Goal: Task Accomplishment & Management: Use online tool/utility

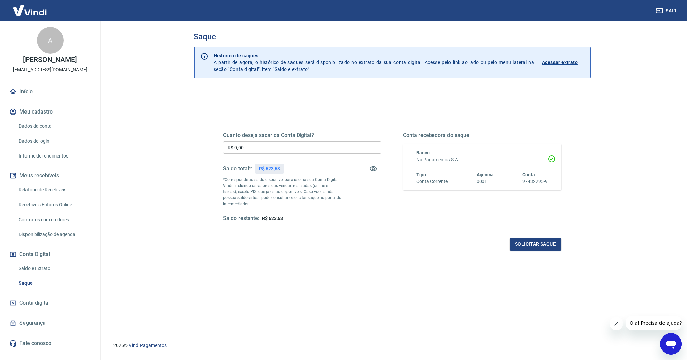
scroll to position [3, 0]
click at [40, 189] on link "Relatório de Recebíveis" at bounding box center [54, 190] width 76 height 14
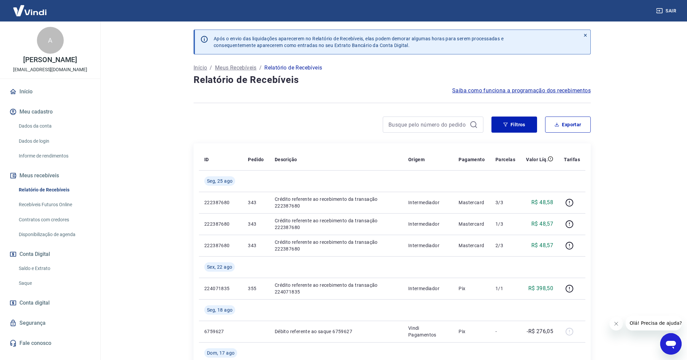
click at [37, 203] on link "Recebíveis Futuros Online" at bounding box center [54, 205] width 76 height 14
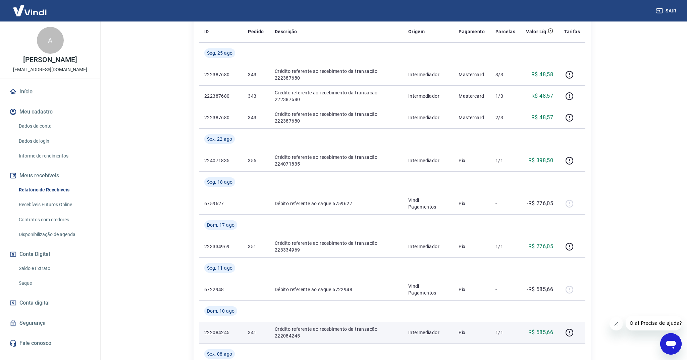
scroll to position [124, 0]
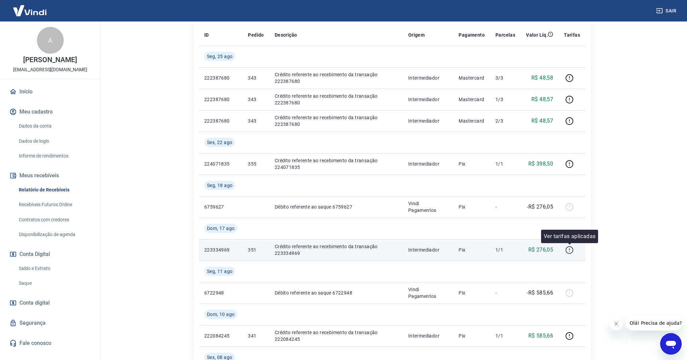
click at [572, 248] on icon "button" at bounding box center [569, 250] width 8 height 8
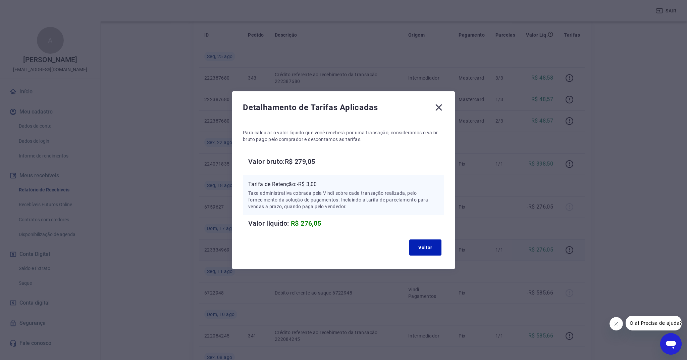
click at [439, 109] on icon at bounding box center [439, 107] width 11 height 11
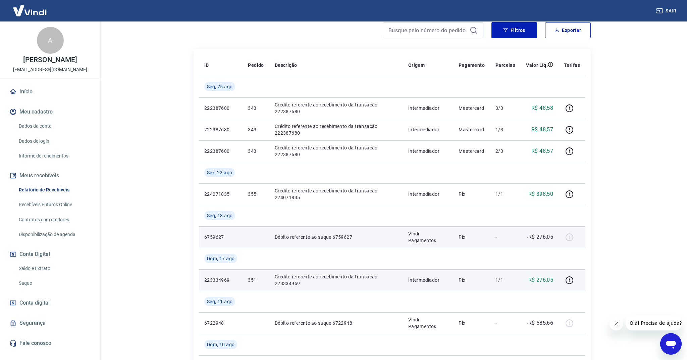
scroll to position [93, 0]
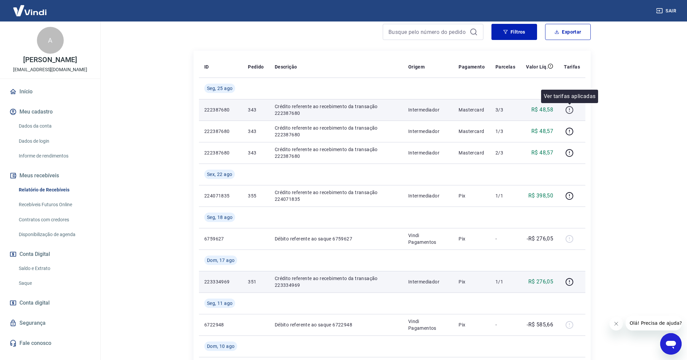
click at [569, 110] on icon "button" at bounding box center [569, 110] width 8 height 8
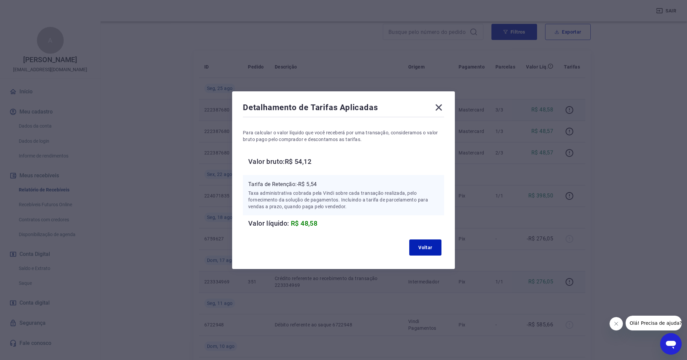
click at [439, 108] on icon at bounding box center [439, 107] width 6 height 6
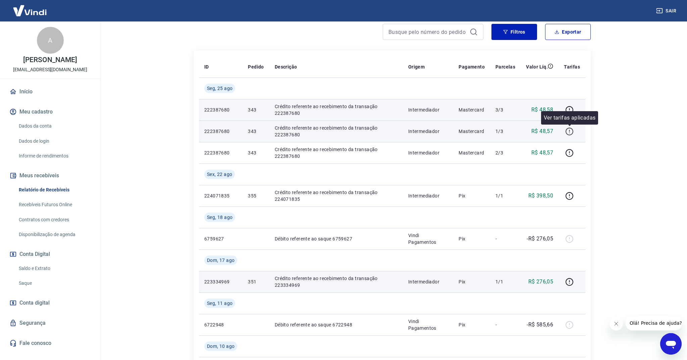
click at [571, 132] on icon "button" at bounding box center [569, 131] width 8 height 8
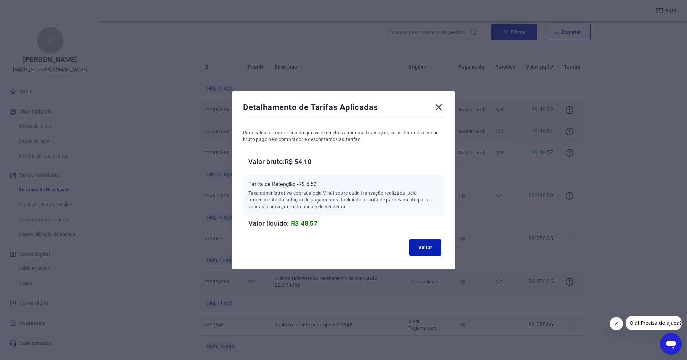
click at [440, 105] on icon at bounding box center [439, 107] width 11 height 11
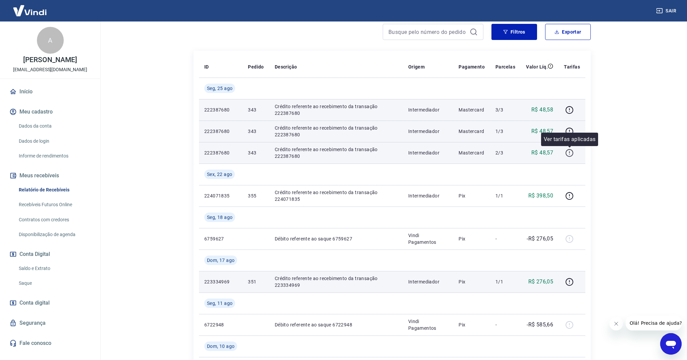
click at [568, 153] on icon "button" at bounding box center [569, 153] width 8 height 8
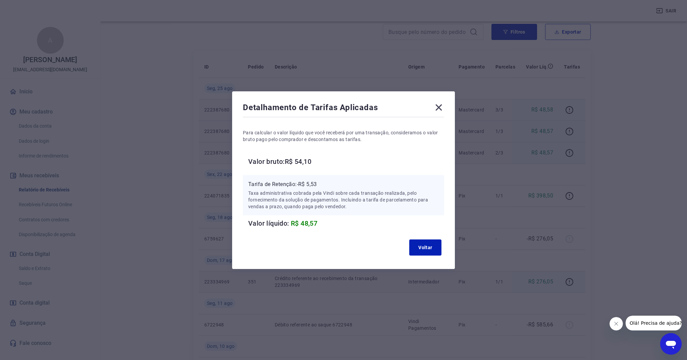
click at [440, 108] on icon at bounding box center [439, 107] width 6 height 6
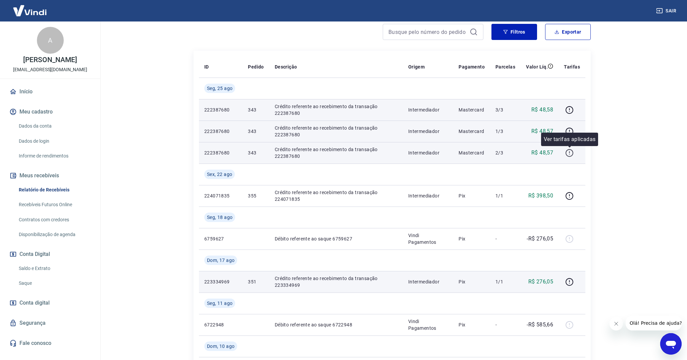
click at [572, 149] on icon "button" at bounding box center [569, 153] width 8 height 8
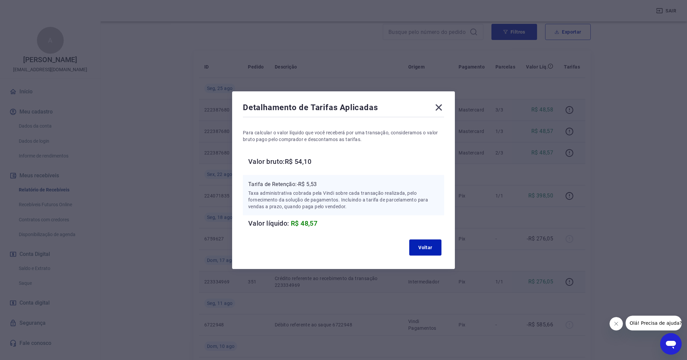
click at [439, 107] on icon at bounding box center [439, 107] width 6 height 6
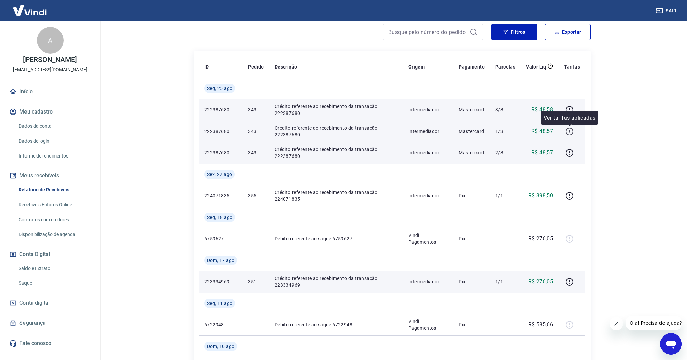
click at [570, 130] on icon "button" at bounding box center [569, 131] width 8 height 8
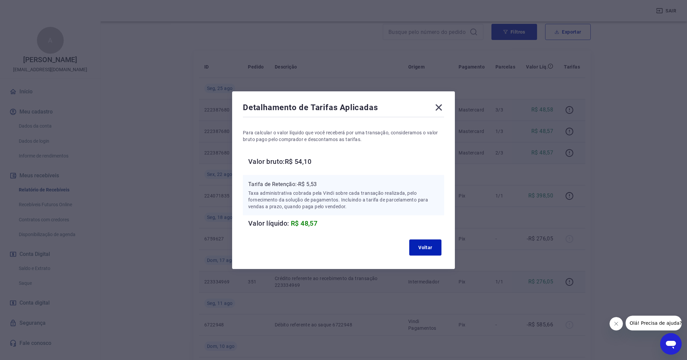
click at [436, 105] on icon at bounding box center [439, 107] width 6 height 6
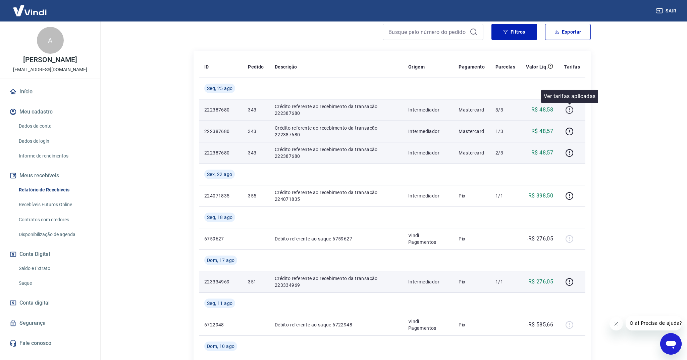
click at [572, 110] on icon "button" at bounding box center [569, 110] width 8 height 8
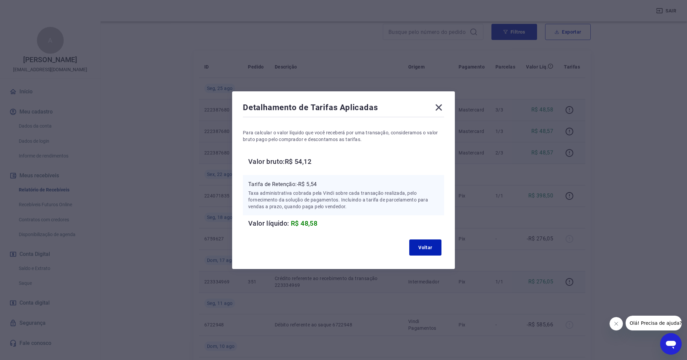
click at [441, 106] on icon at bounding box center [439, 107] width 11 height 11
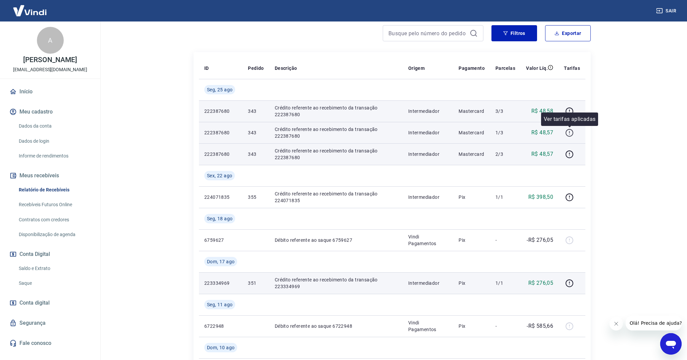
click at [569, 135] on icon "button" at bounding box center [569, 133] width 8 height 8
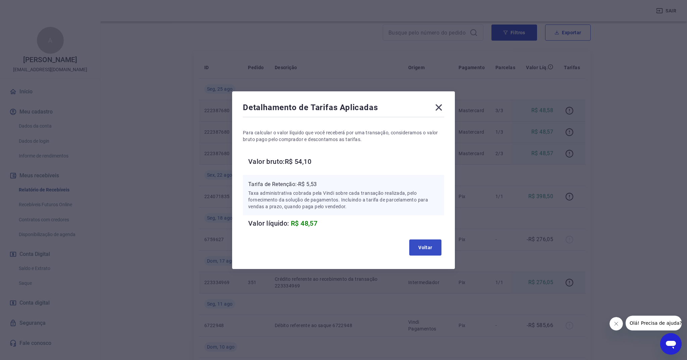
click at [424, 250] on button "Voltar" at bounding box center [425, 247] width 32 height 16
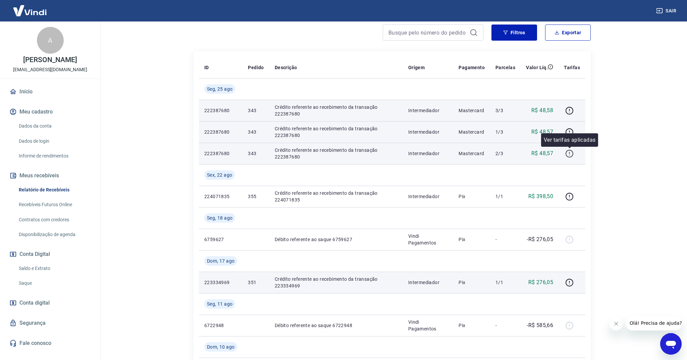
click at [567, 151] on icon "button" at bounding box center [570, 154] width 8 height 8
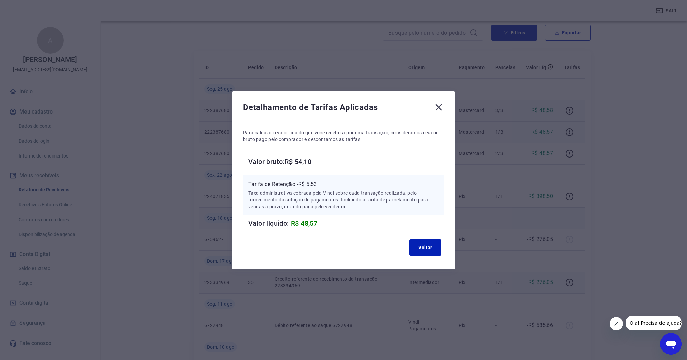
drag, startPoint x: 424, startPoint y: 249, endPoint x: 428, endPoint y: 227, distance: 22.1
click at [424, 249] on button "Voltar" at bounding box center [425, 247] width 32 height 16
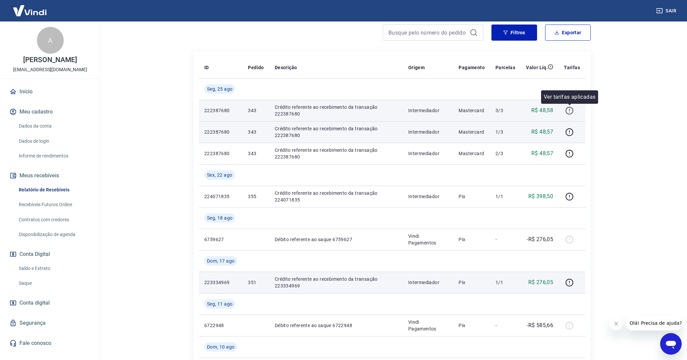
click at [570, 108] on icon "button" at bounding box center [569, 110] width 8 height 8
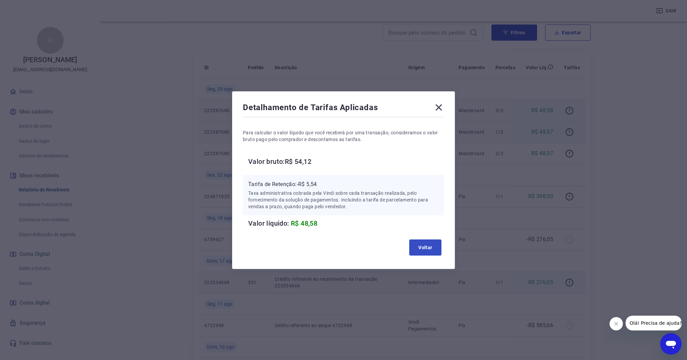
click at [422, 249] on button "Voltar" at bounding box center [425, 247] width 32 height 16
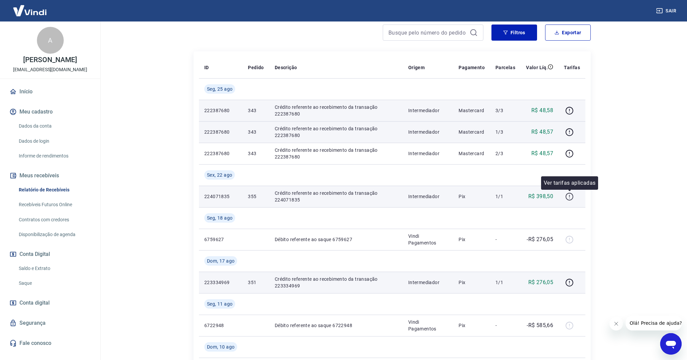
click at [568, 197] on icon "button" at bounding box center [569, 196] width 8 height 8
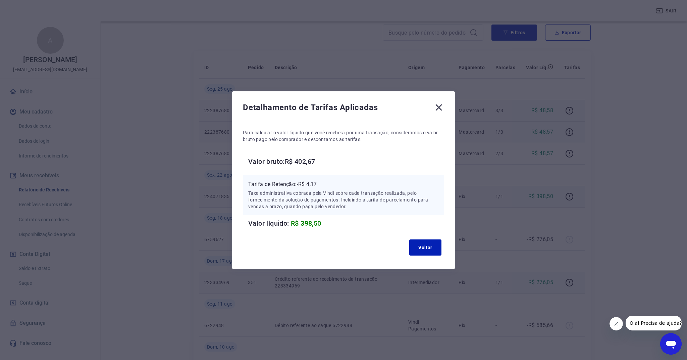
click at [442, 104] on icon at bounding box center [439, 107] width 6 height 6
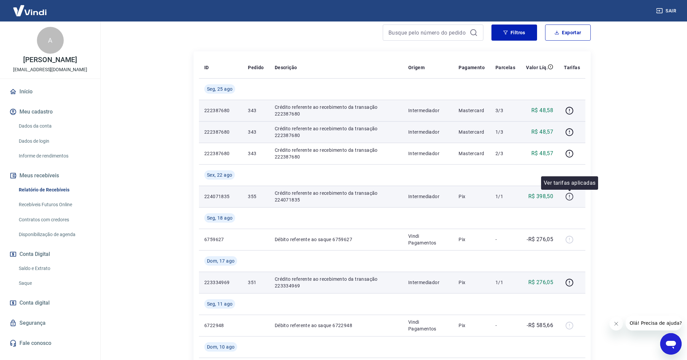
click at [572, 195] on icon "button" at bounding box center [569, 196] width 8 height 8
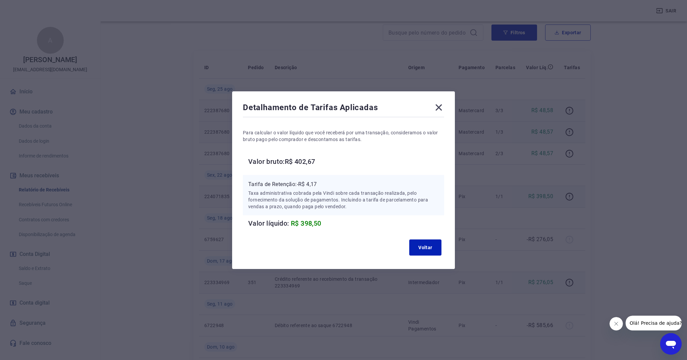
click at [437, 104] on icon at bounding box center [439, 107] width 11 height 11
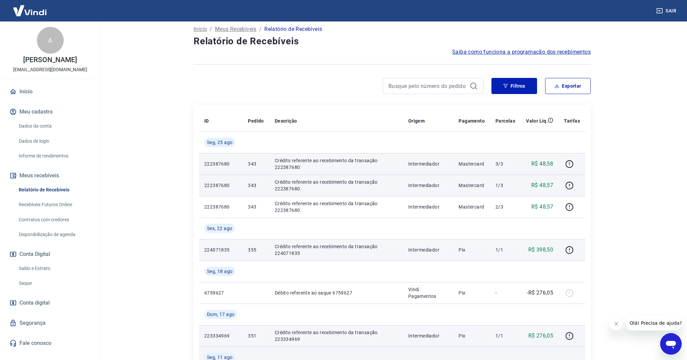
scroll to position [19, 0]
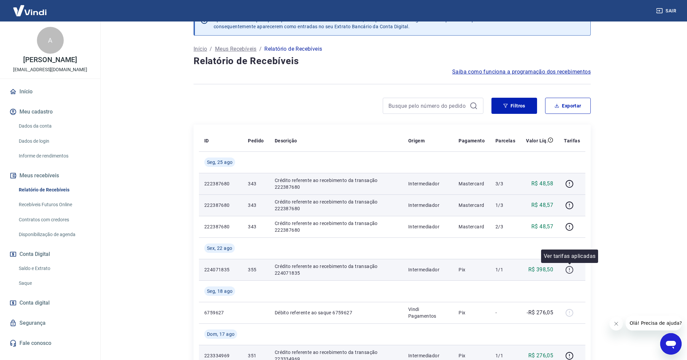
click at [571, 268] on icon "button" at bounding box center [569, 269] width 8 height 8
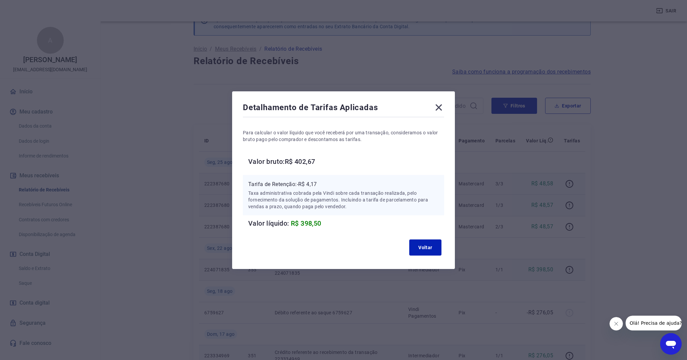
scroll to position [18, 0]
click at [436, 109] on icon at bounding box center [439, 107] width 11 height 11
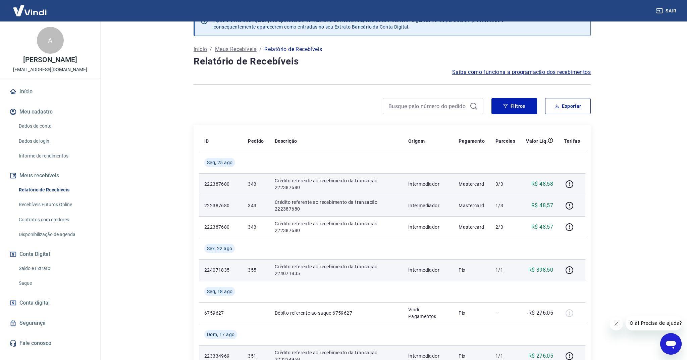
scroll to position [18, 0]
click at [569, 269] on icon "button" at bounding box center [569, 270] width 8 height 8
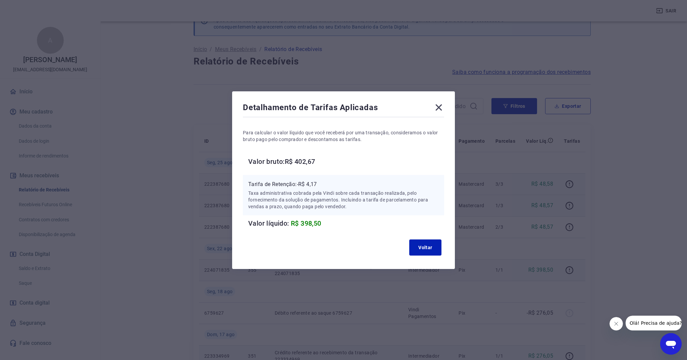
click at [441, 107] on icon at bounding box center [439, 107] width 11 height 11
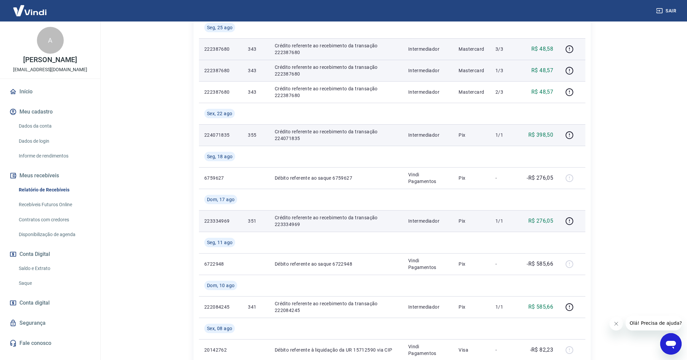
scroll to position [195, 0]
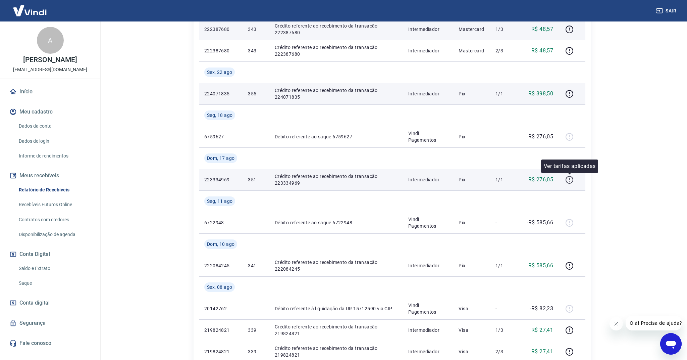
click at [571, 180] on icon "button" at bounding box center [569, 179] width 8 height 8
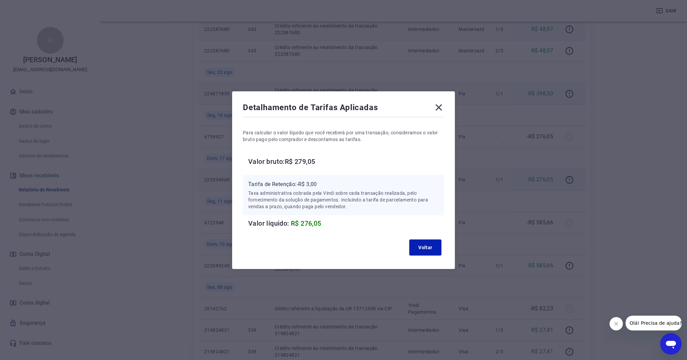
click at [439, 107] on icon at bounding box center [439, 107] width 6 height 6
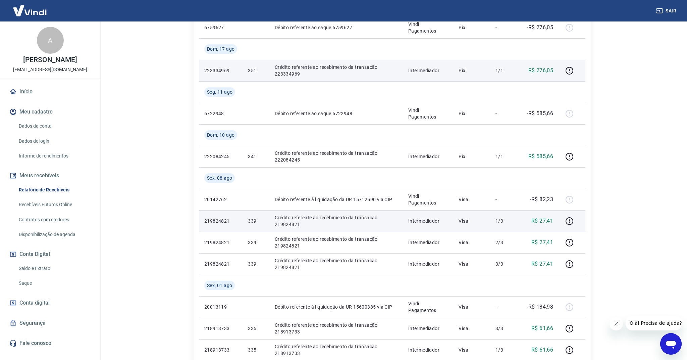
scroll to position [314, 0]
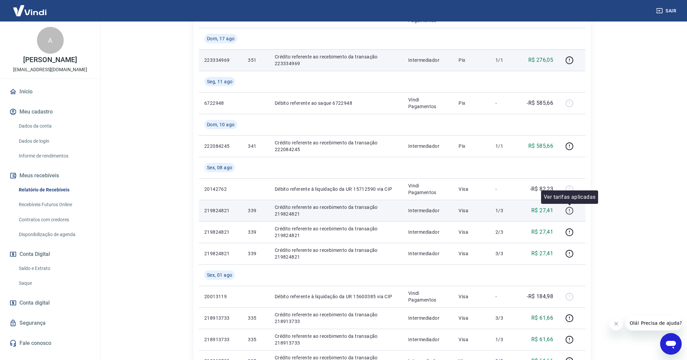
click at [568, 209] on icon "button" at bounding box center [569, 210] width 8 height 8
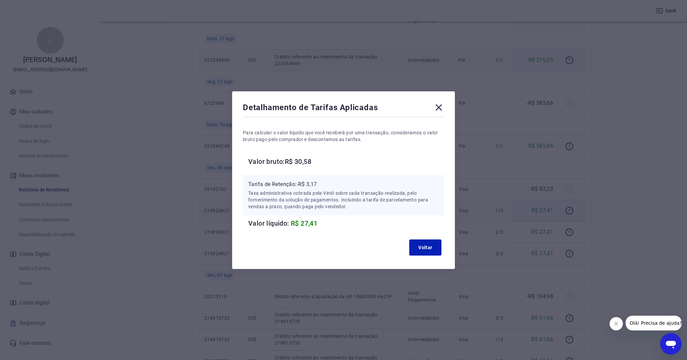
click at [569, 209] on div "Detalhamento de Tarifas Aplicadas Para calcular o valor líquido que você recebe…" at bounding box center [343, 180] width 687 height 360
click at [440, 109] on icon at bounding box center [439, 107] width 6 height 6
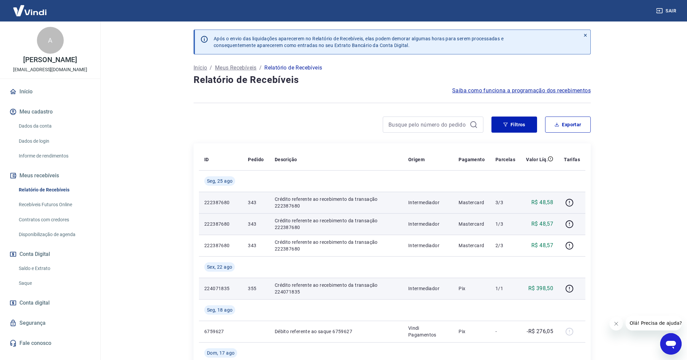
scroll to position [0, 0]
